Goal: Transaction & Acquisition: Download file/media

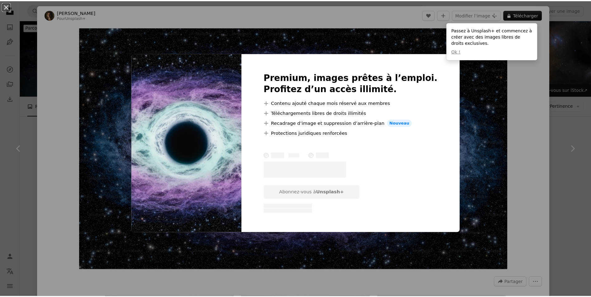
scroll to position [1616, 0]
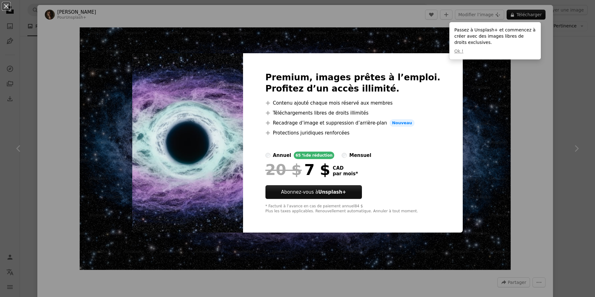
click at [576, 135] on div "An X shape Premium, images prêtes à l’emploi. Profitez d’un accès illimité. A p…" at bounding box center [297, 148] width 595 height 297
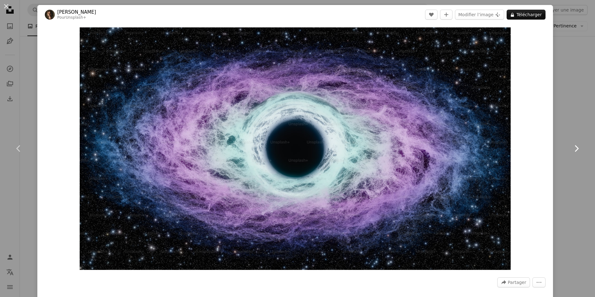
click at [563, 141] on link "Chevron right" at bounding box center [576, 149] width 37 height 60
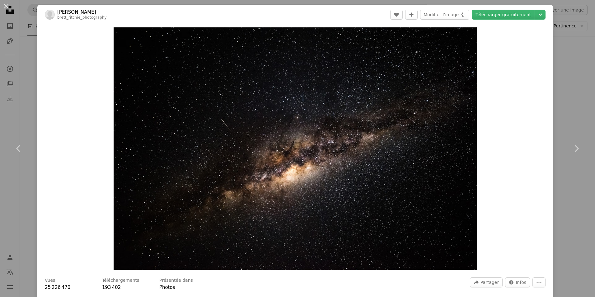
click at [568, 76] on div "An X shape Chevron left Chevron right [PERSON_NAME] brett_ritchie_photography A…" at bounding box center [297, 148] width 595 height 297
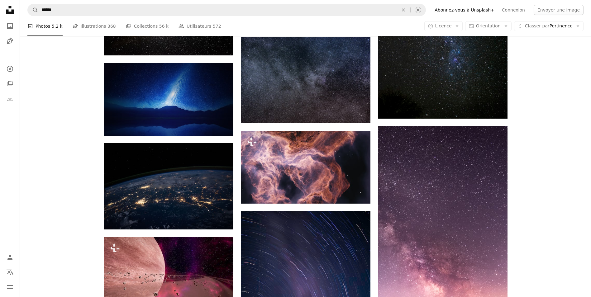
scroll to position [1771, 0]
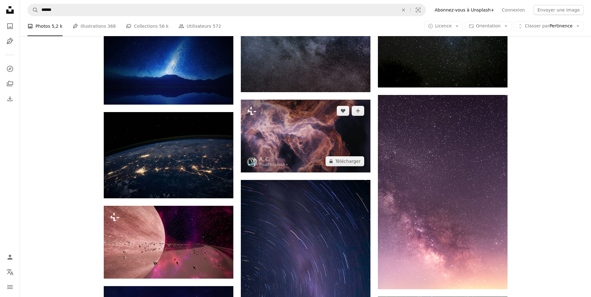
click at [335, 149] on img at bounding box center [306, 136] width 130 height 73
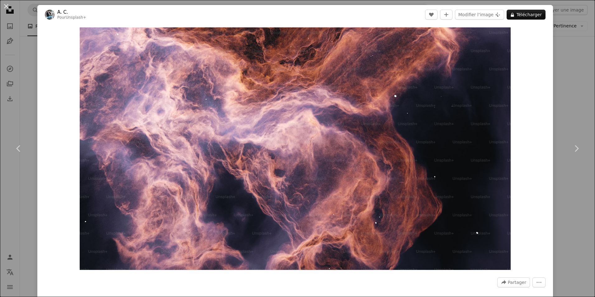
click at [579, 59] on div "An X shape Chevron left Chevron right A. C. Pour Unsplash+ A heart A plus sign …" at bounding box center [297, 148] width 595 height 297
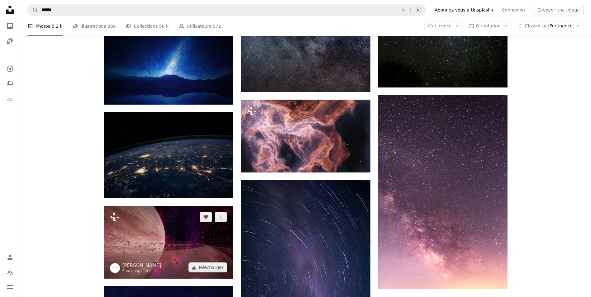
click at [137, 254] on img at bounding box center [169, 242] width 130 height 73
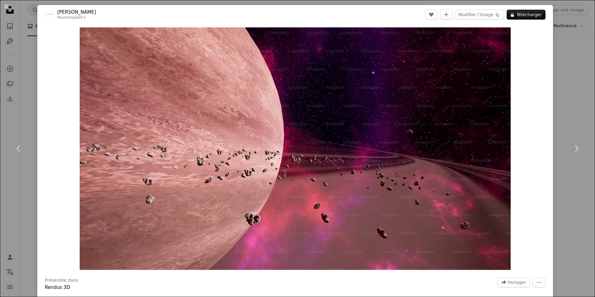
click at [559, 37] on div "An X shape Chevron left Chevron right [PERSON_NAME] Mils Pour Unsplash+ A heart…" at bounding box center [297, 148] width 595 height 297
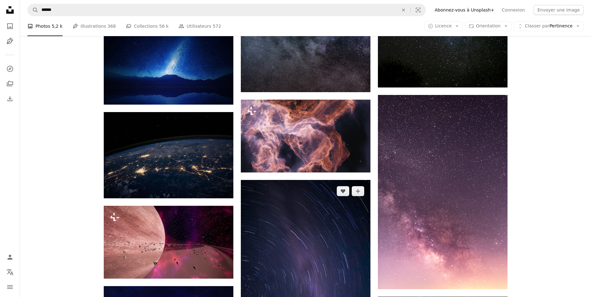
scroll to position [1896, 0]
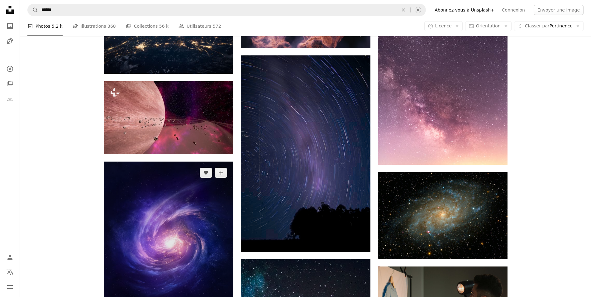
click at [153, 228] on img at bounding box center [169, 243] width 130 height 162
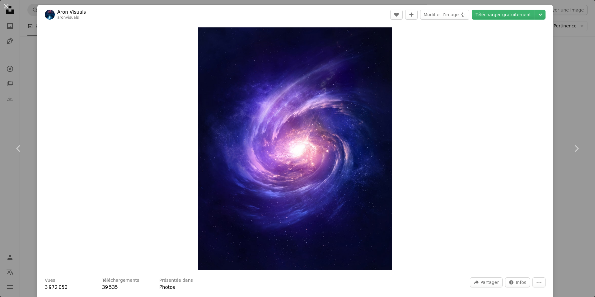
click at [557, 60] on div "An X shape Chevron left Chevron right Aron Visuals aronvisuals A heart A plus s…" at bounding box center [297, 148] width 595 height 297
